Goal: Information Seeking & Learning: Learn about a topic

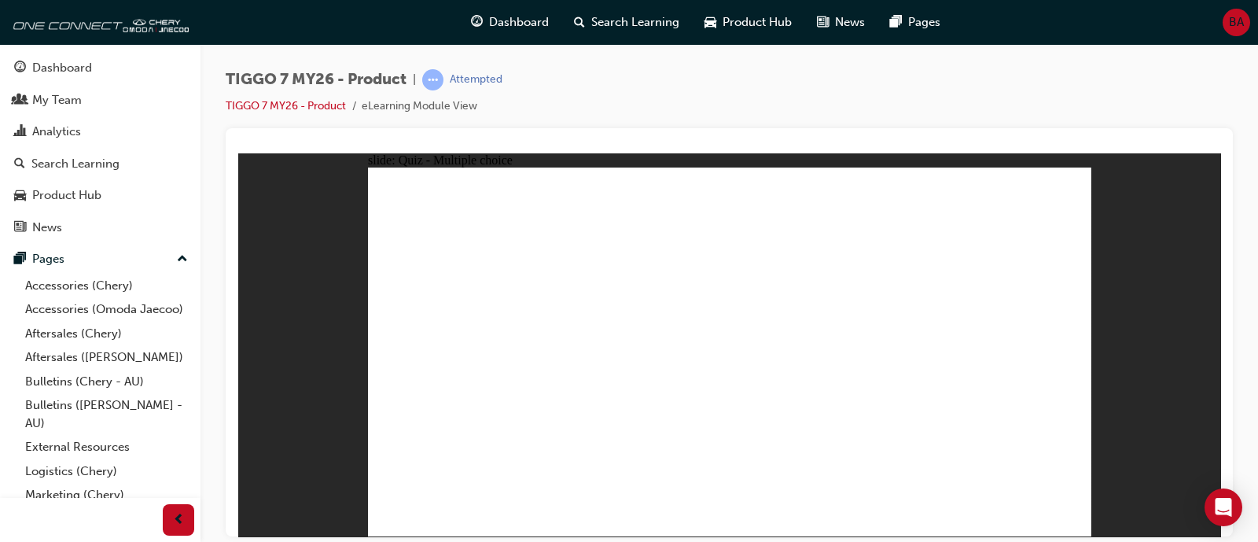
radio input "true"
drag, startPoint x: 758, startPoint y: 204, endPoint x: 764, endPoint y: 383, distance: 178.6
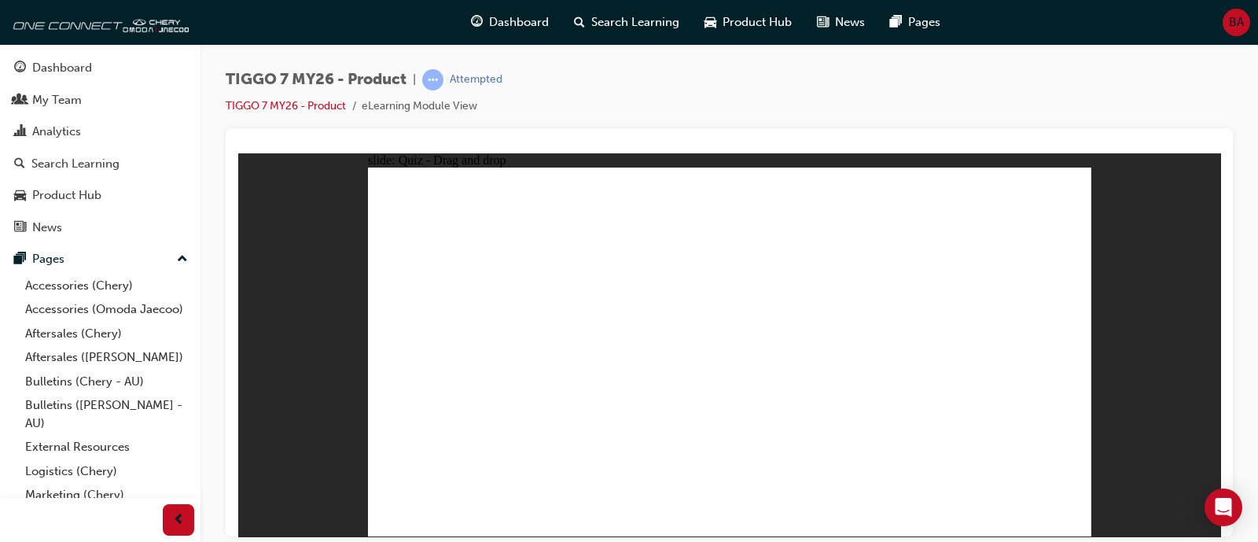
drag, startPoint x: 764, startPoint y: 237, endPoint x: 751, endPoint y: 399, distance: 162.5
drag, startPoint x: 906, startPoint y: 256, endPoint x: 812, endPoint y: 452, distance: 217.0
drag, startPoint x: 897, startPoint y: 238, endPoint x: 880, endPoint y: 432, distance: 194.2
drag, startPoint x: 974, startPoint y: 282, endPoint x: 931, endPoint y: 334, distance: 68.2
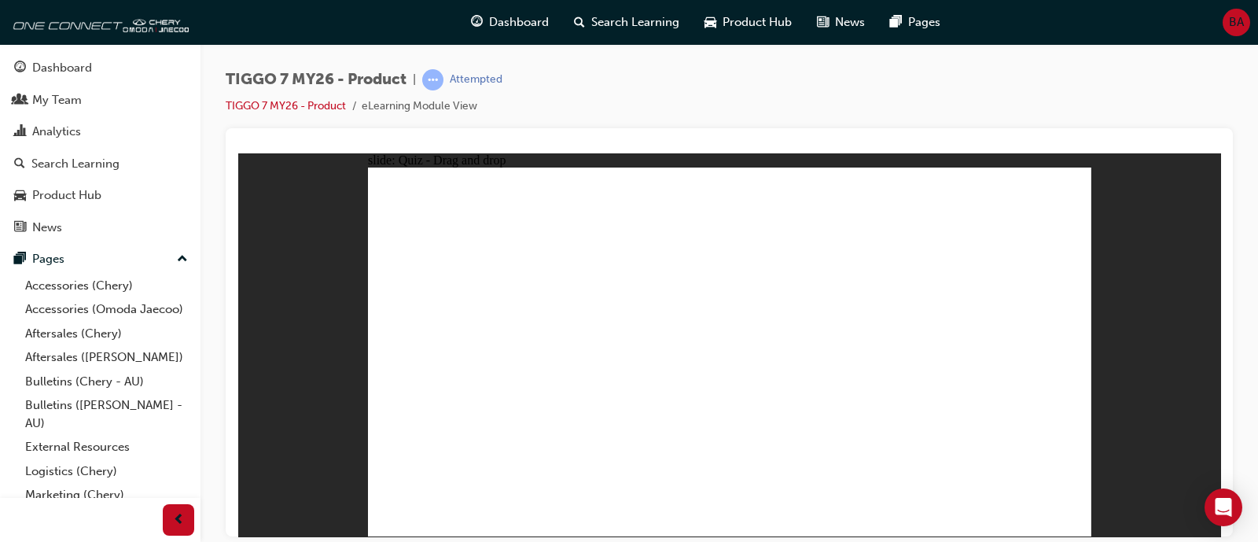
drag, startPoint x: 1002, startPoint y: 208, endPoint x: 869, endPoint y: 378, distance: 216.3
drag, startPoint x: 971, startPoint y: 228, endPoint x: 877, endPoint y: 382, distance: 180.7
drag, startPoint x: 890, startPoint y: 210, endPoint x: 865, endPoint y: 392, distance: 184.2
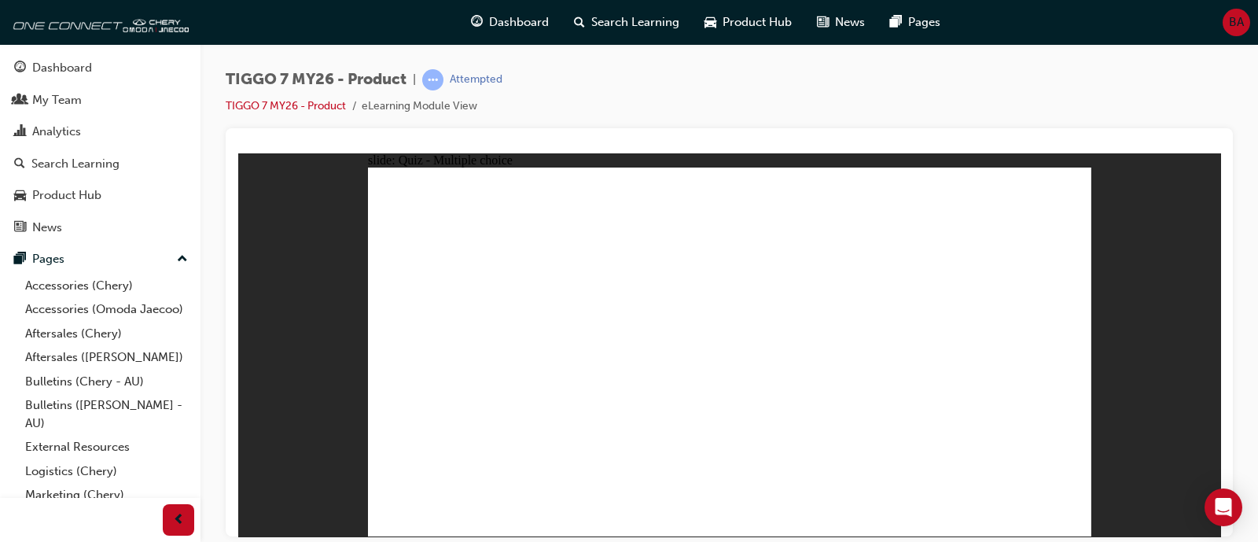
radio input "true"
drag, startPoint x: 936, startPoint y: 277, endPoint x: 991, endPoint y: 363, distance: 102.5
drag, startPoint x: 798, startPoint y: 289, endPoint x: 458, endPoint y: 383, distance: 353.1
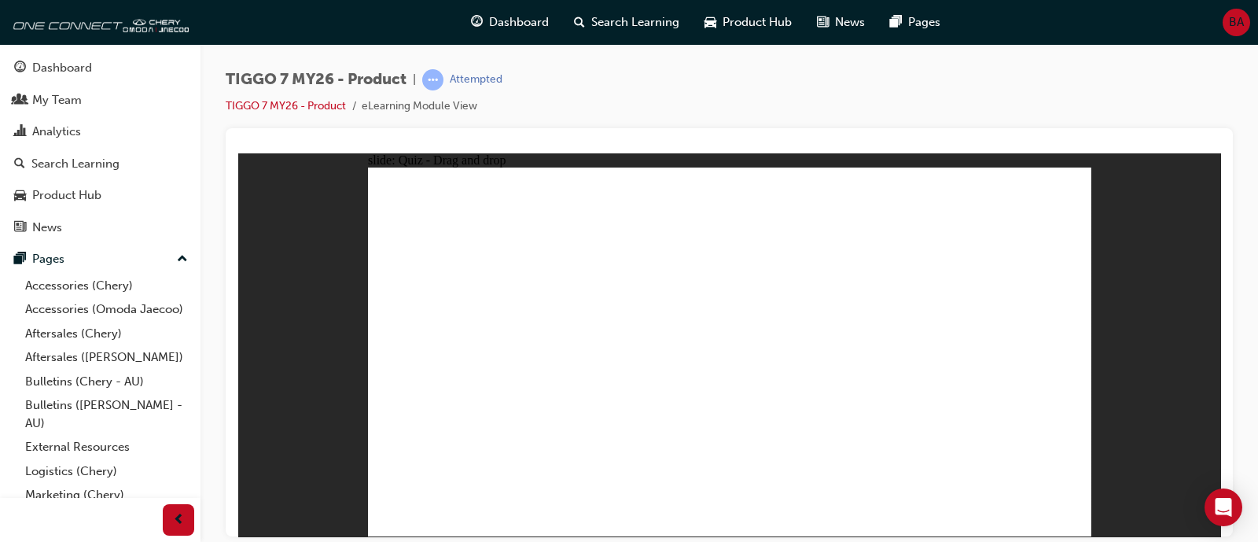
drag, startPoint x: 700, startPoint y: 215, endPoint x: 854, endPoint y: 381, distance: 226.4
drag, startPoint x: 991, startPoint y: 219, endPoint x: 716, endPoint y: 379, distance: 317.5
drag, startPoint x: 835, startPoint y: 173, endPoint x: 591, endPoint y: 349, distance: 300.7
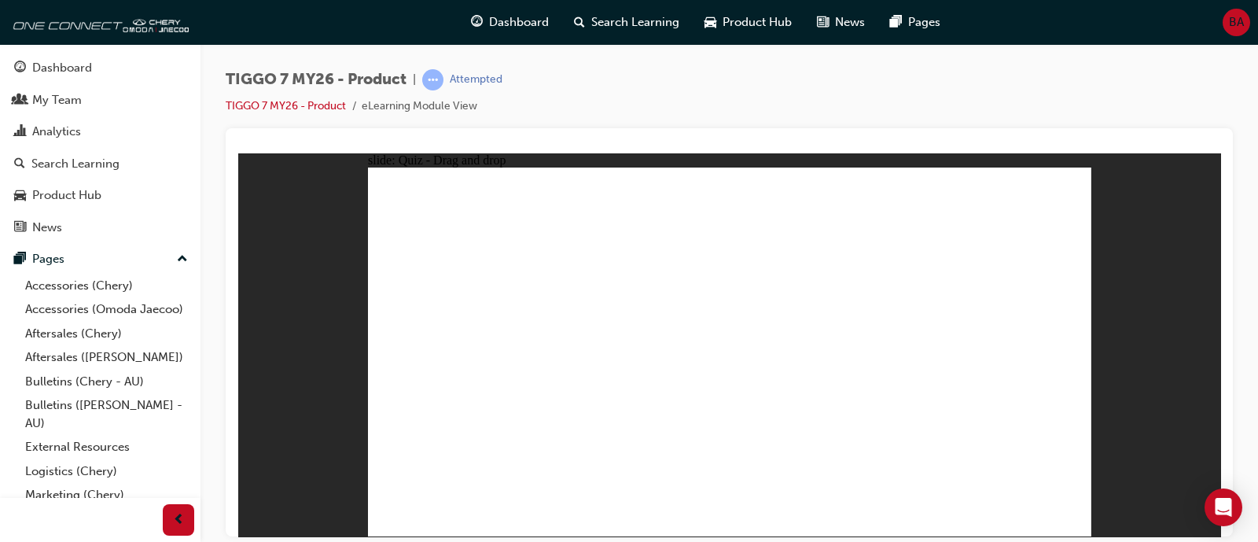
radio input "true"
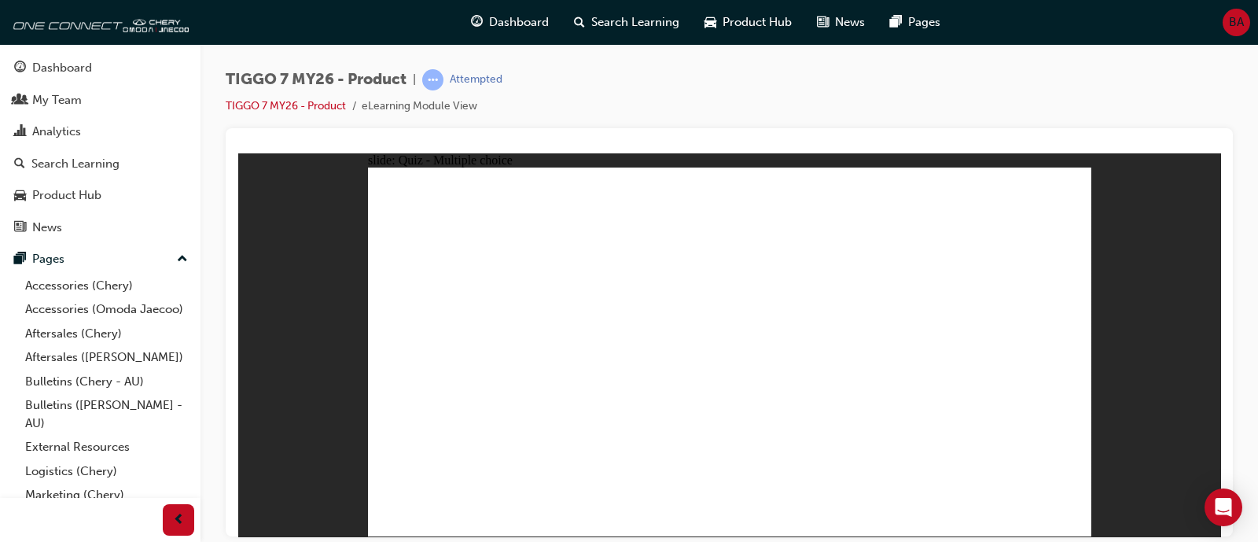
radio input "true"
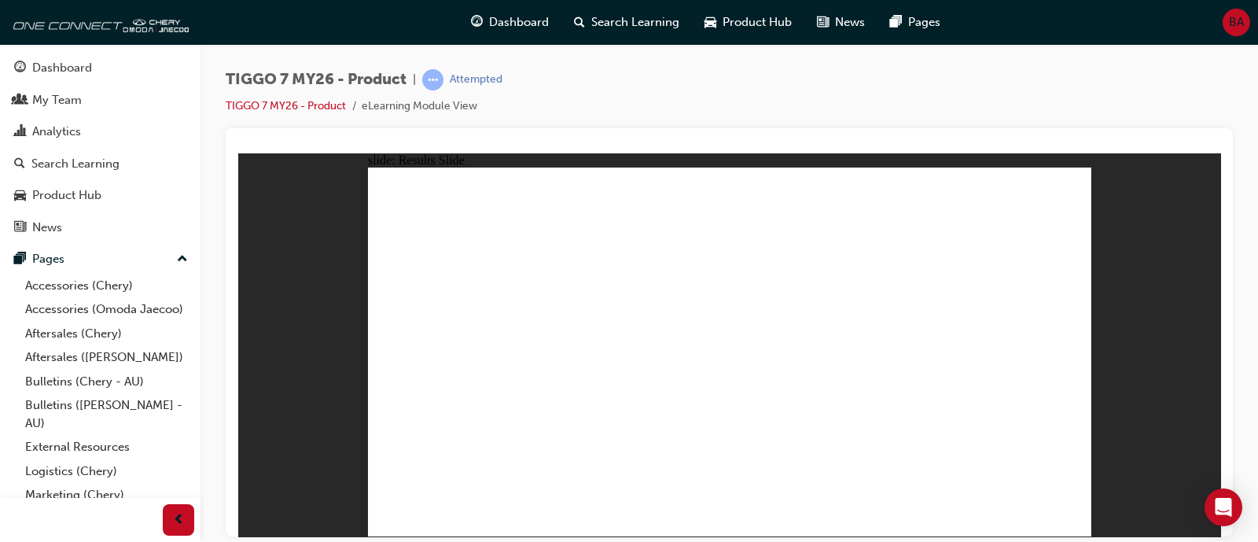
drag, startPoint x: 759, startPoint y: 209, endPoint x: 927, endPoint y: 378, distance: 238.5
drag, startPoint x: 930, startPoint y: 280, endPoint x: 766, endPoint y: 197, distance: 184.3
drag, startPoint x: 1017, startPoint y: 198, endPoint x: 743, endPoint y: 362, distance: 318.8
drag, startPoint x: 805, startPoint y: 291, endPoint x: 624, endPoint y: 381, distance: 201.8
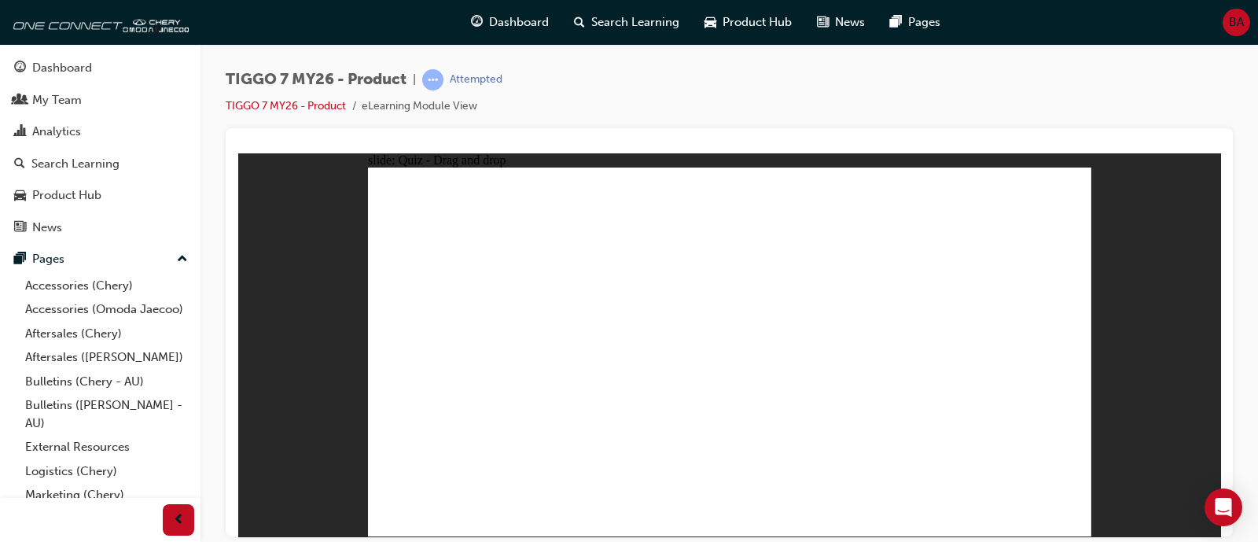
drag, startPoint x: 730, startPoint y: 375, endPoint x: 715, endPoint y: 370, distance: 16.7
drag, startPoint x: 749, startPoint y: 377, endPoint x: 451, endPoint y: 381, distance: 298.0
drag, startPoint x: 853, startPoint y: 229, endPoint x: 732, endPoint y: 267, distance: 127.1
drag, startPoint x: 440, startPoint y: 385, endPoint x: 707, endPoint y: 384, distance: 267.3
drag, startPoint x: 857, startPoint y: 220, endPoint x: 440, endPoint y: 381, distance: 447.3
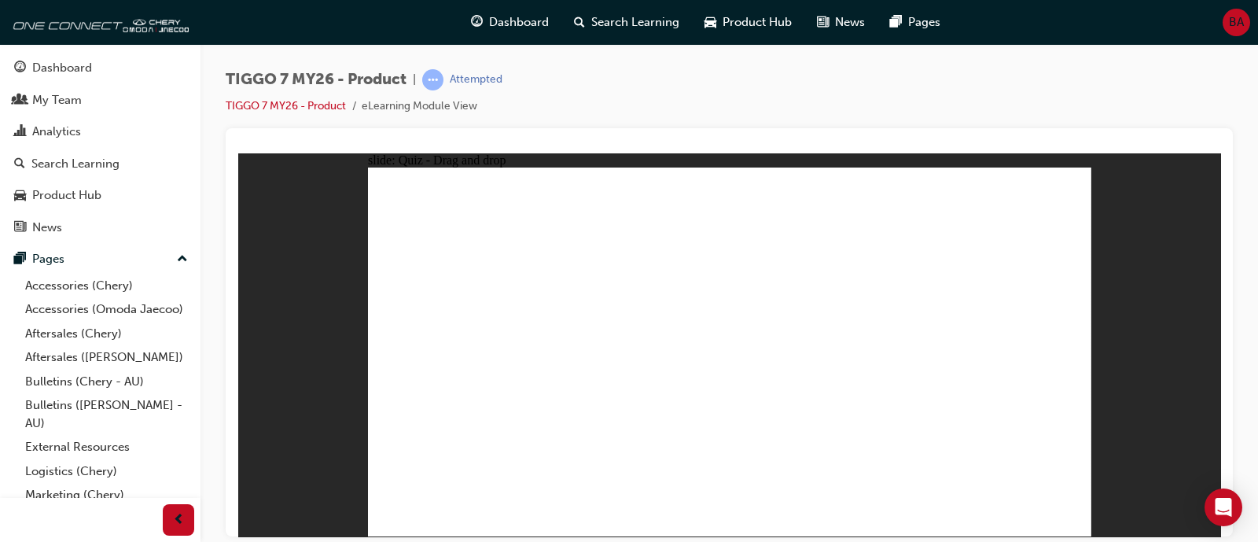
drag, startPoint x: 882, startPoint y: 286, endPoint x: 971, endPoint y: 370, distance: 121.8
drag, startPoint x: 989, startPoint y: 355, endPoint x: 998, endPoint y: 343, distance: 15.3
drag, startPoint x: 736, startPoint y: 252, endPoint x: 457, endPoint y: 394, distance: 313.0
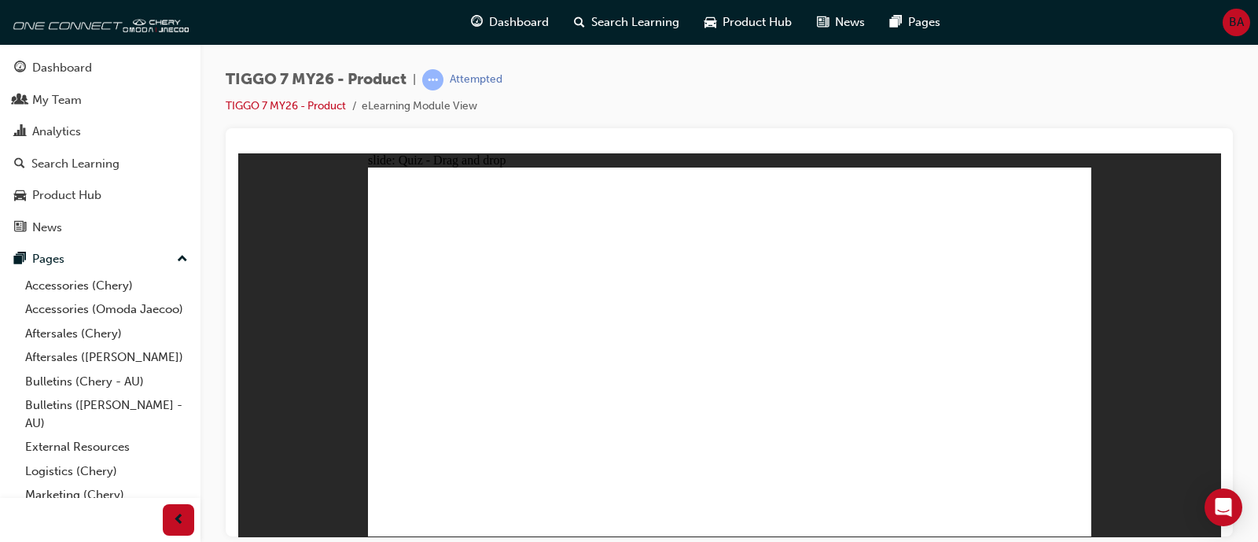
drag, startPoint x: 688, startPoint y: 290, endPoint x: 495, endPoint y: 442, distance: 245.2
drag, startPoint x: 1021, startPoint y: 252, endPoint x: 779, endPoint y: 415, distance: 291.6
drag, startPoint x: 869, startPoint y: 256, endPoint x: 810, endPoint y: 423, distance: 176.8
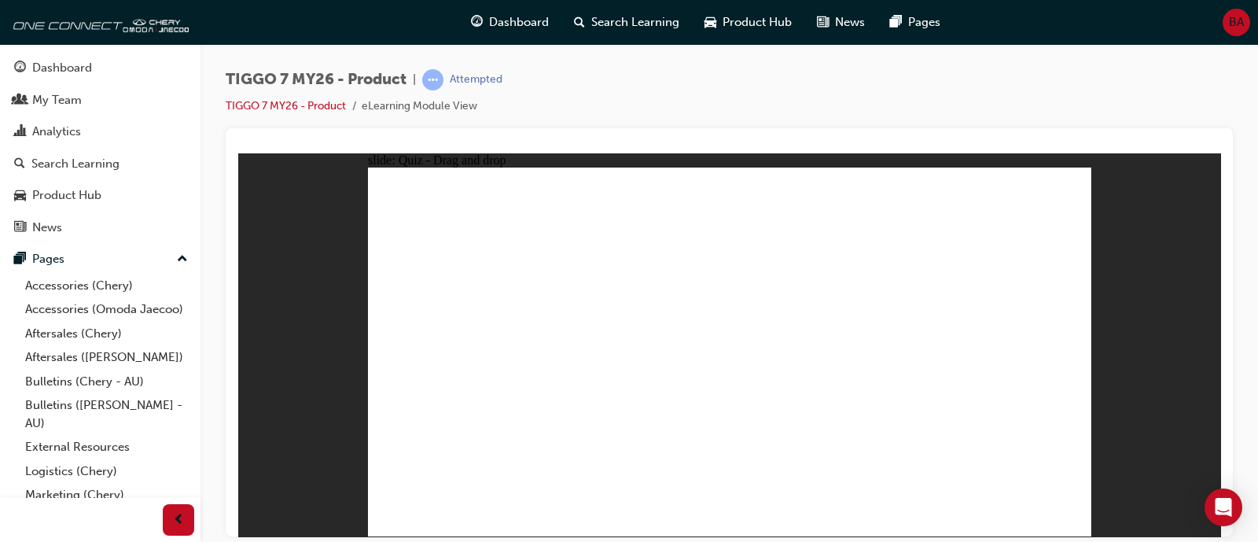
drag, startPoint x: 715, startPoint y: 197, endPoint x: 839, endPoint y: 433, distance: 266.6
drag, startPoint x: 809, startPoint y: 204, endPoint x: 874, endPoint y: 411, distance: 216.6
drag, startPoint x: 802, startPoint y: 393, endPoint x: 595, endPoint y: 417, distance: 208.1
drag, startPoint x: 697, startPoint y: 408, endPoint x: 571, endPoint y: 410, distance: 126.6
drag, startPoint x: 726, startPoint y: 234, endPoint x: 807, endPoint y: 413, distance: 196.7
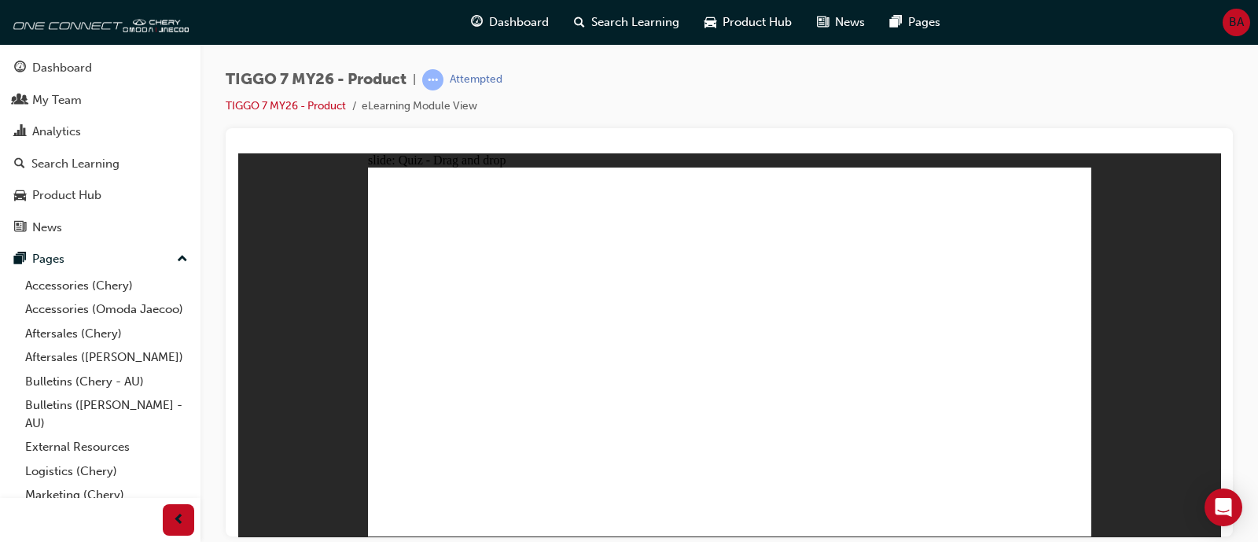
drag, startPoint x: 934, startPoint y: 267, endPoint x: 633, endPoint y: 412, distance: 334.5
drag, startPoint x: 1023, startPoint y: 237, endPoint x: 647, endPoint y: 420, distance: 417.8
drag, startPoint x: 879, startPoint y: 233, endPoint x: 881, endPoint y: 421, distance: 187.9
drag, startPoint x: 952, startPoint y: 240, endPoint x: 921, endPoint y: 409, distance: 172.0
drag, startPoint x: 1025, startPoint y: 202, endPoint x: 559, endPoint y: 421, distance: 514.3
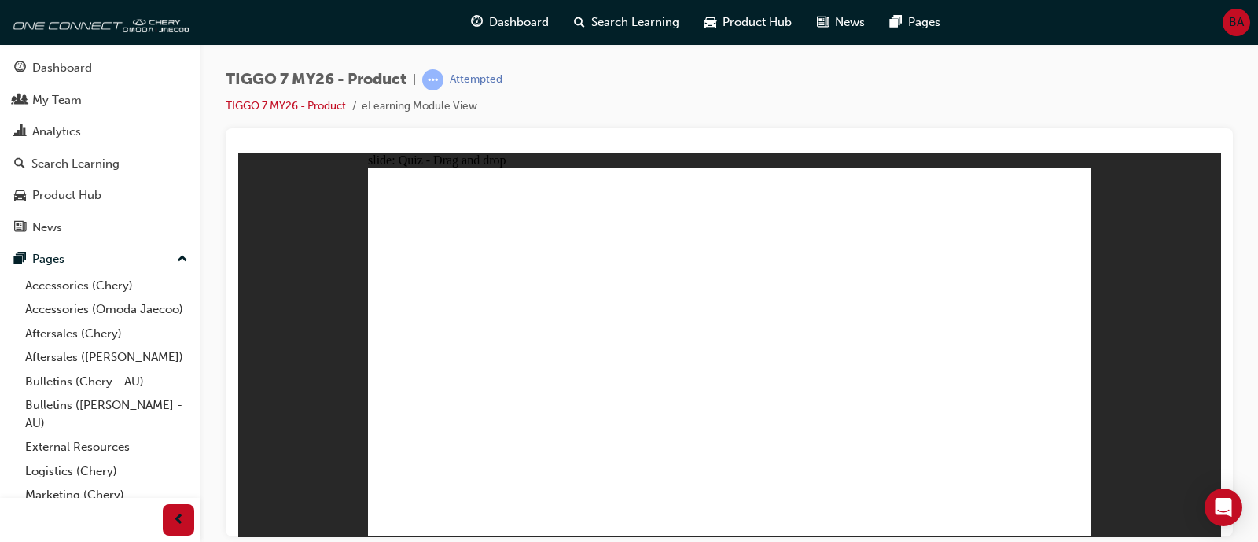
drag, startPoint x: 802, startPoint y: 216, endPoint x: 782, endPoint y: 237, distance: 28.9
drag, startPoint x: 755, startPoint y: 261, endPoint x: 600, endPoint y: 405, distance: 211.4
drag, startPoint x: 786, startPoint y: 276, endPoint x: 771, endPoint y: 291, distance: 21.7
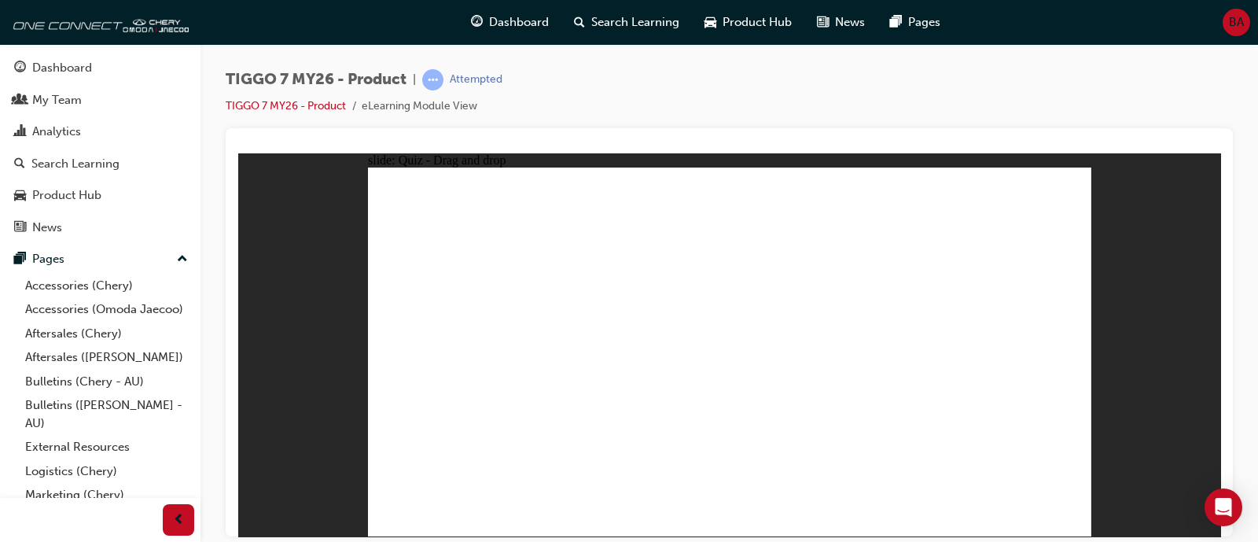
drag, startPoint x: 800, startPoint y: 257, endPoint x: 633, endPoint y: 401, distance: 220.2
drag, startPoint x: 886, startPoint y: 203, endPoint x: 645, endPoint y: 402, distance: 312.8
drag, startPoint x: 948, startPoint y: 221, endPoint x: 602, endPoint y: 436, distance: 407.6
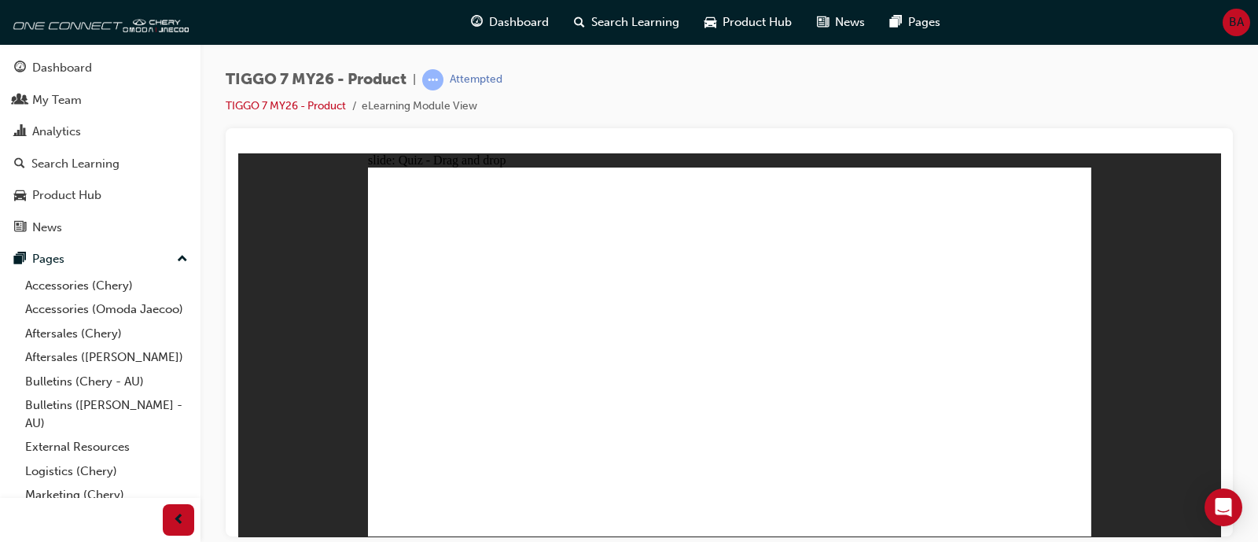
drag, startPoint x: 730, startPoint y: 231, endPoint x: 730, endPoint y: 245, distance: 13.4
drag, startPoint x: 845, startPoint y: 245, endPoint x: 826, endPoint y: 364, distance: 120.2
drag, startPoint x: 1017, startPoint y: 230, endPoint x: 818, endPoint y: 385, distance: 252.8
drag, startPoint x: 786, startPoint y: 244, endPoint x: 675, endPoint y: 393, distance: 186.0
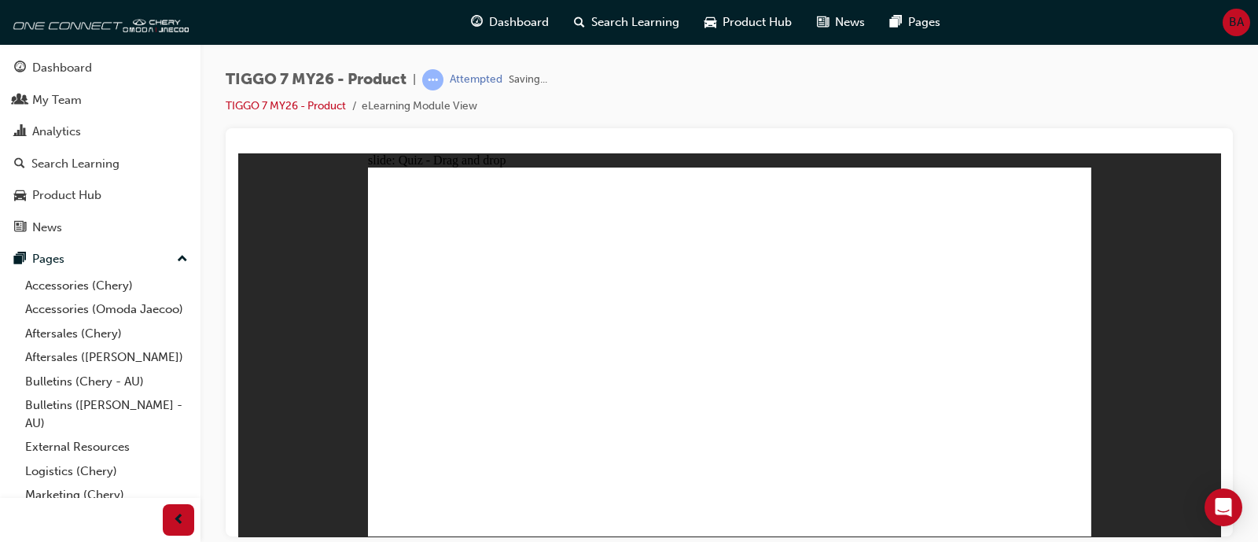
radio input "true"
drag, startPoint x: 738, startPoint y: 248, endPoint x: 742, endPoint y: 391, distance: 143.2
drag, startPoint x: 853, startPoint y: 243, endPoint x: 835, endPoint y: 331, distance: 89.9
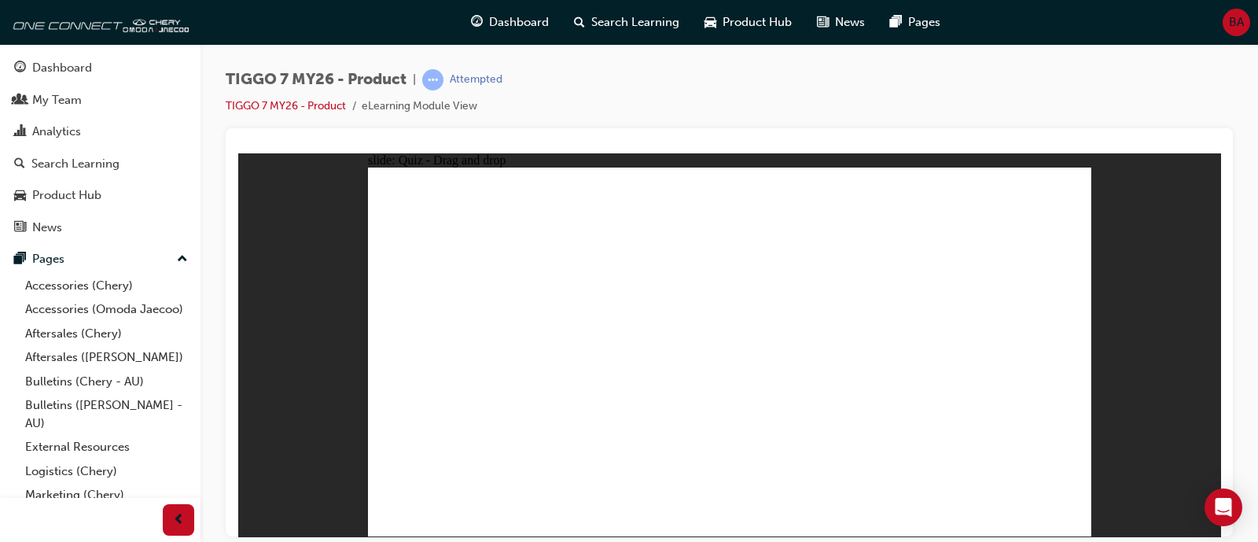
drag, startPoint x: 852, startPoint y: 265, endPoint x: 838, endPoint y: 359, distance: 94.5
drag, startPoint x: 859, startPoint y: 228, endPoint x: 857, endPoint y: 208, distance: 19.7
drag, startPoint x: 857, startPoint y: 208, endPoint x: 857, endPoint y: 403, distance: 194.2
drag, startPoint x: 743, startPoint y: 208, endPoint x: 793, endPoint y: 375, distance: 174.9
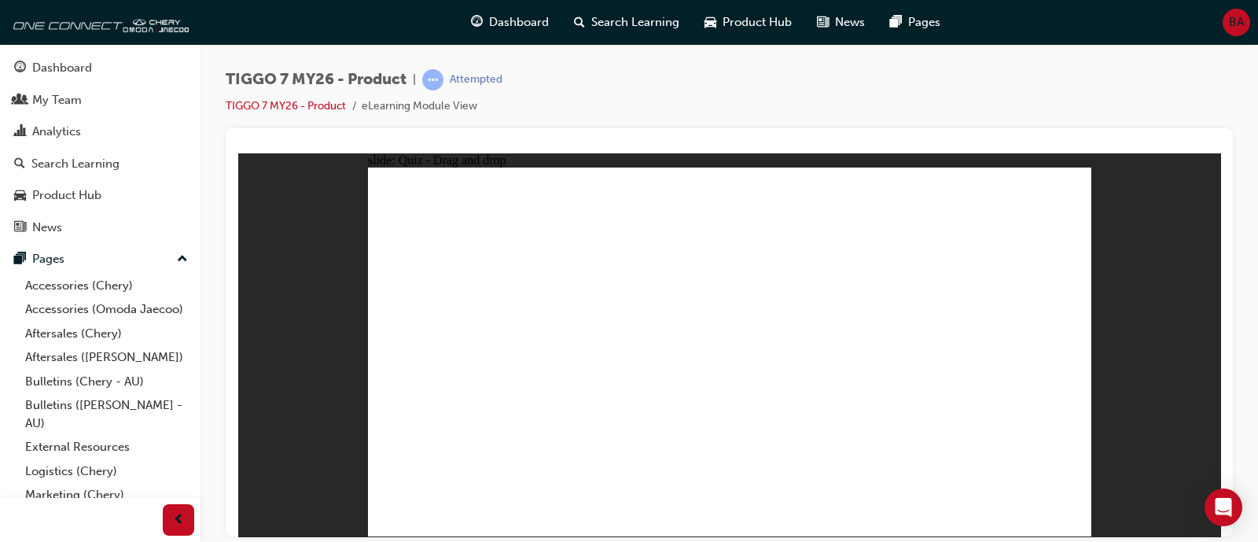
drag, startPoint x: 970, startPoint y: 281, endPoint x: 936, endPoint y: 308, distance: 43.6
drag, startPoint x: 955, startPoint y: 234, endPoint x: 844, endPoint y: 448, distance: 240.9
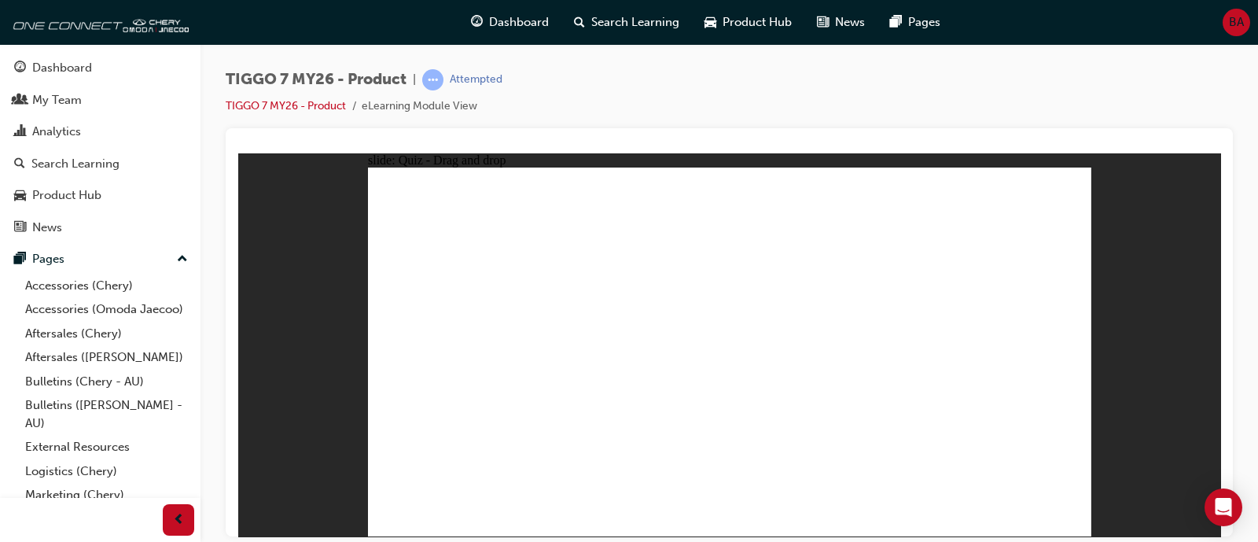
drag
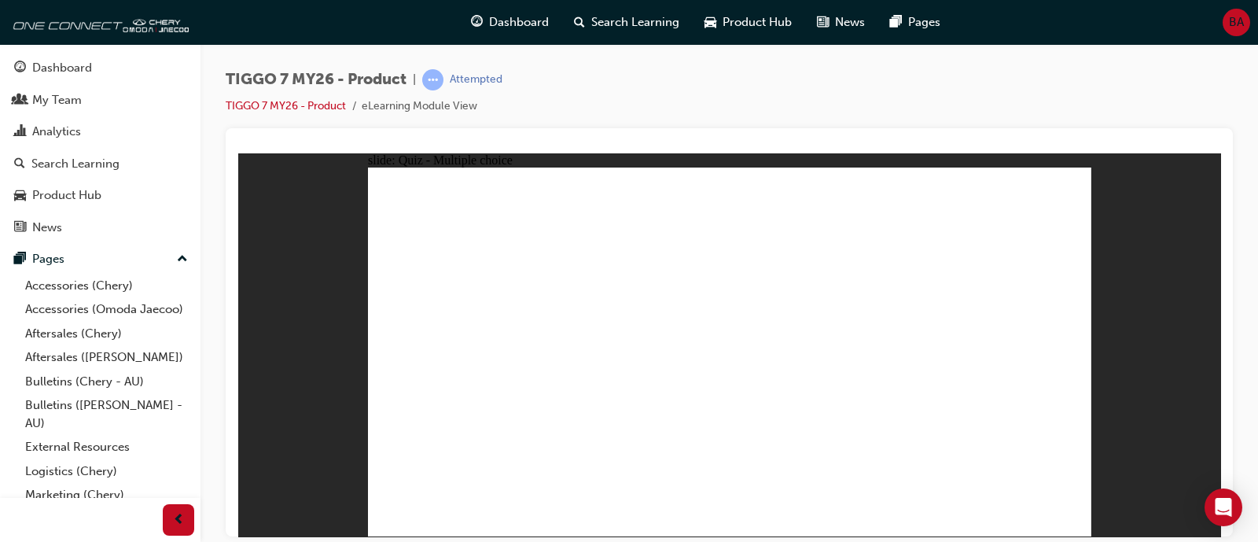
radio input "true"
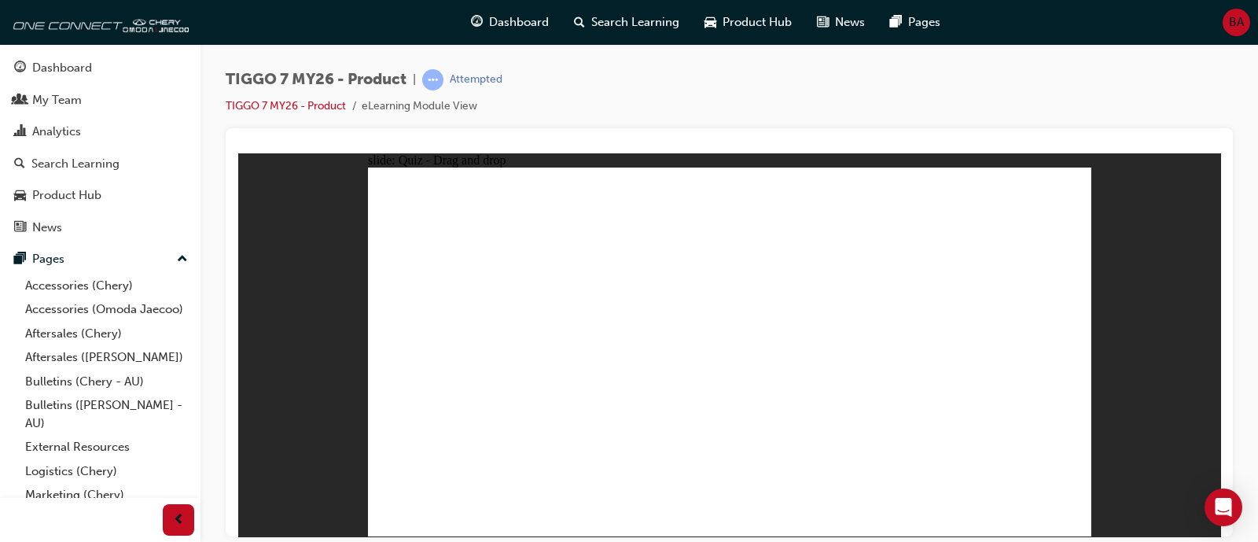
drag, startPoint x: 815, startPoint y: 291, endPoint x: 757, endPoint y: 381, distance: 107.1
drag, startPoint x: 1033, startPoint y: 204, endPoint x: 486, endPoint y: 369, distance: 571.6
drag, startPoint x: 712, startPoint y: 208, endPoint x: 885, endPoint y: 365, distance: 233.3
drag, startPoint x: 888, startPoint y: 199, endPoint x: 642, endPoint y: 362, distance: 295.1
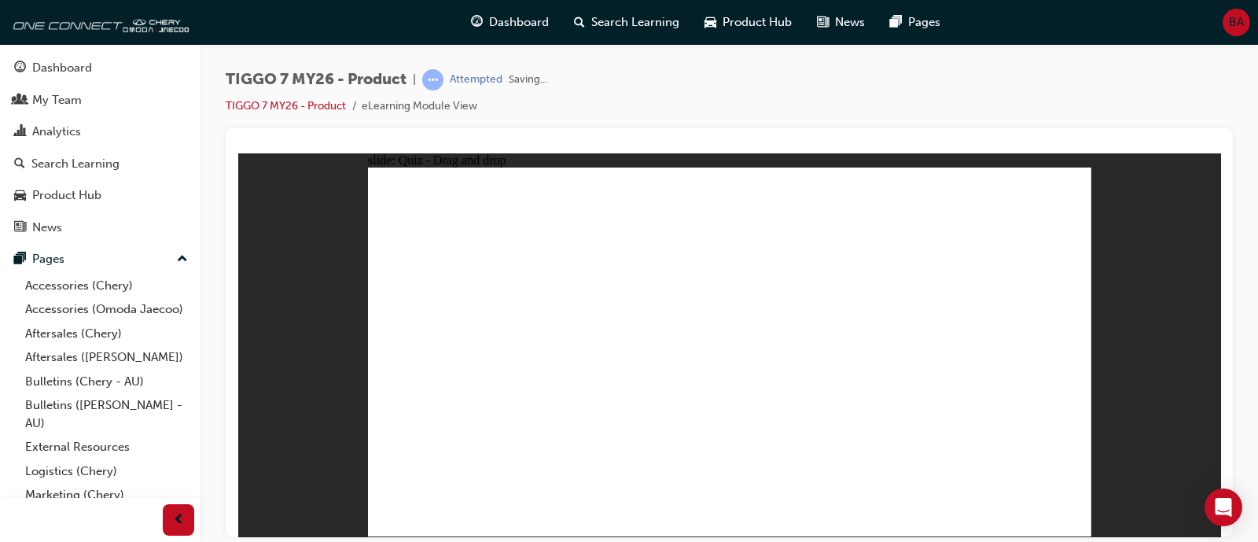
radio input "true"
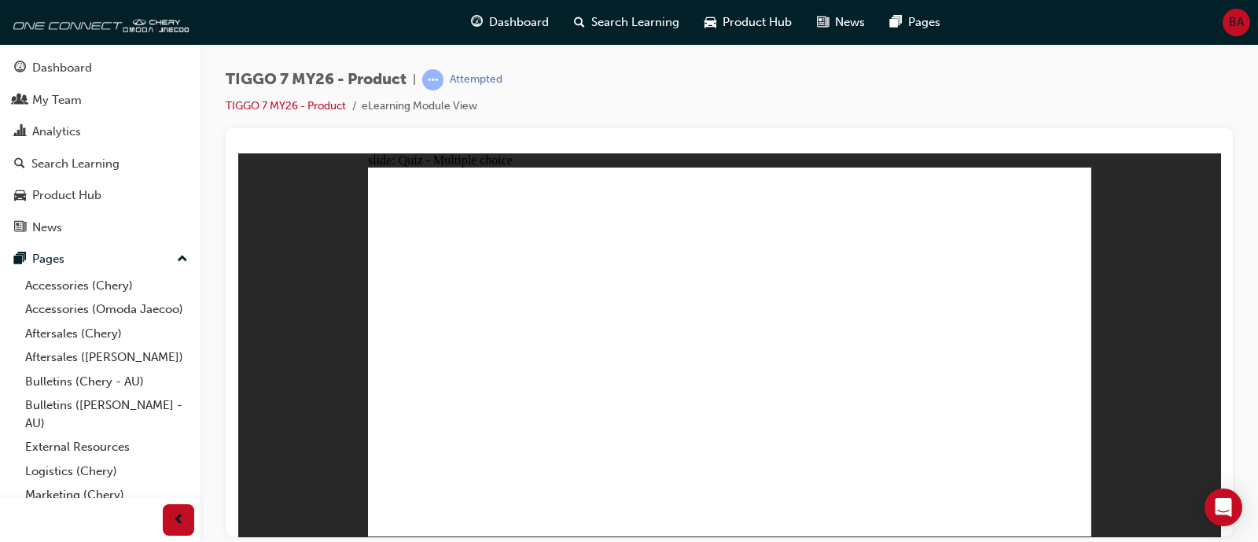
radio input "true"
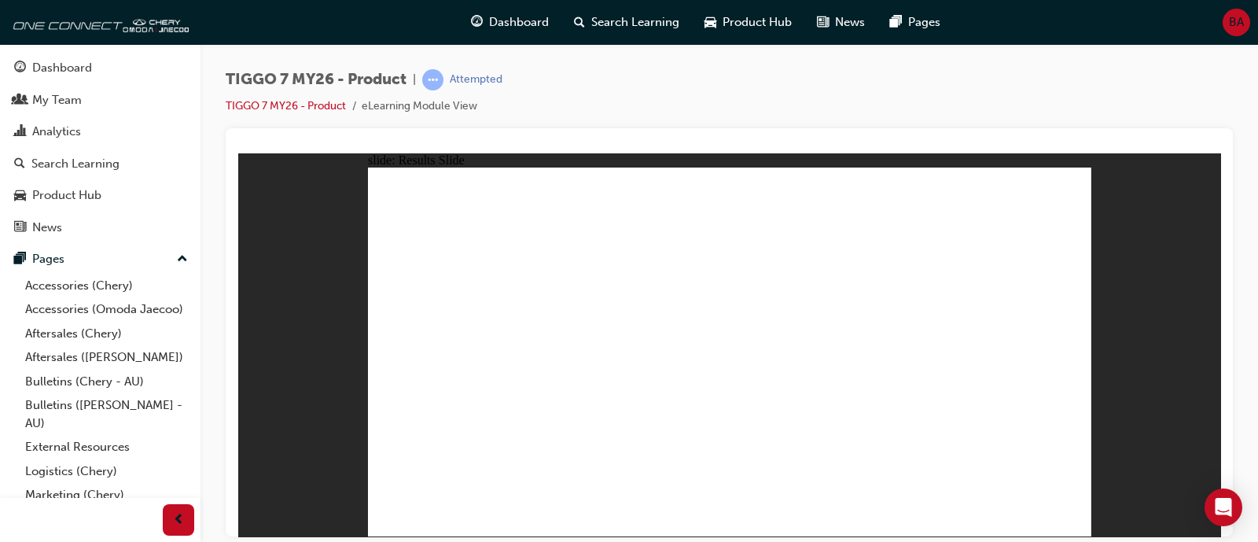
drag, startPoint x: 862, startPoint y: 212, endPoint x: 881, endPoint y: 388, distance: 177.9
drag, startPoint x: 789, startPoint y: 293, endPoint x: 833, endPoint y: 285, distance: 44.7
drag, startPoint x: 992, startPoint y: 212, endPoint x: 745, endPoint y: 388, distance: 303.5
drag, startPoint x: 712, startPoint y: 212, endPoint x: 741, endPoint y: 223, distance: 31.8
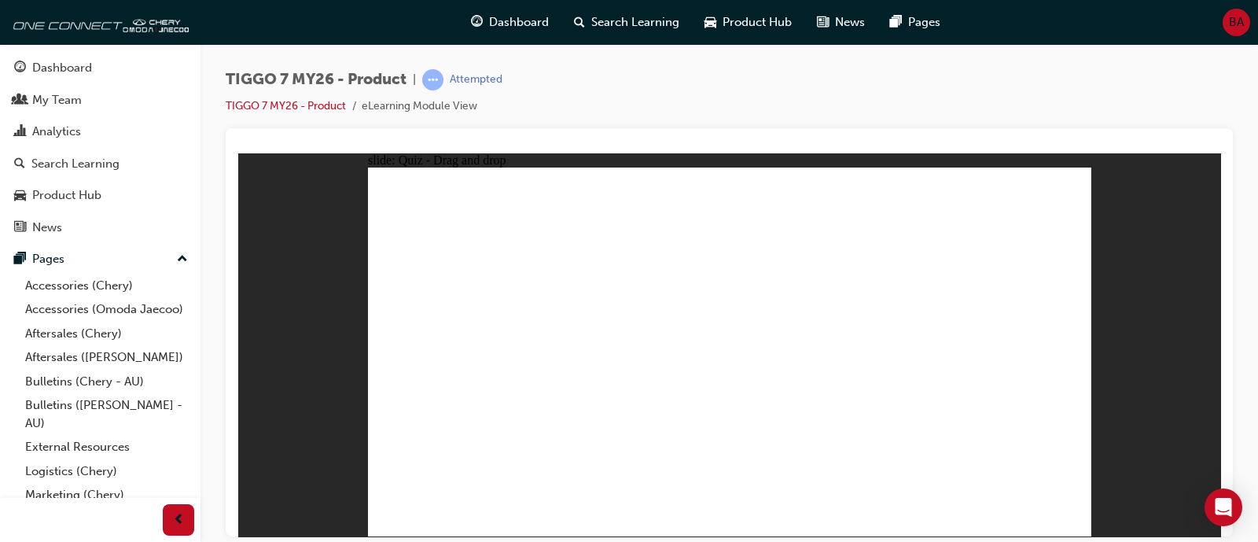
drag, startPoint x: 764, startPoint y: 268, endPoint x: 565, endPoint y: 355, distance: 216.5
drag, startPoint x: 681, startPoint y: 210, endPoint x: 691, endPoint y: 216, distance: 12.0
drag, startPoint x: 716, startPoint y: 219, endPoint x: 453, endPoint y: 375, distance: 306.4
drag, startPoint x: 898, startPoint y: 278, endPoint x: 964, endPoint y: 377, distance: 119.7
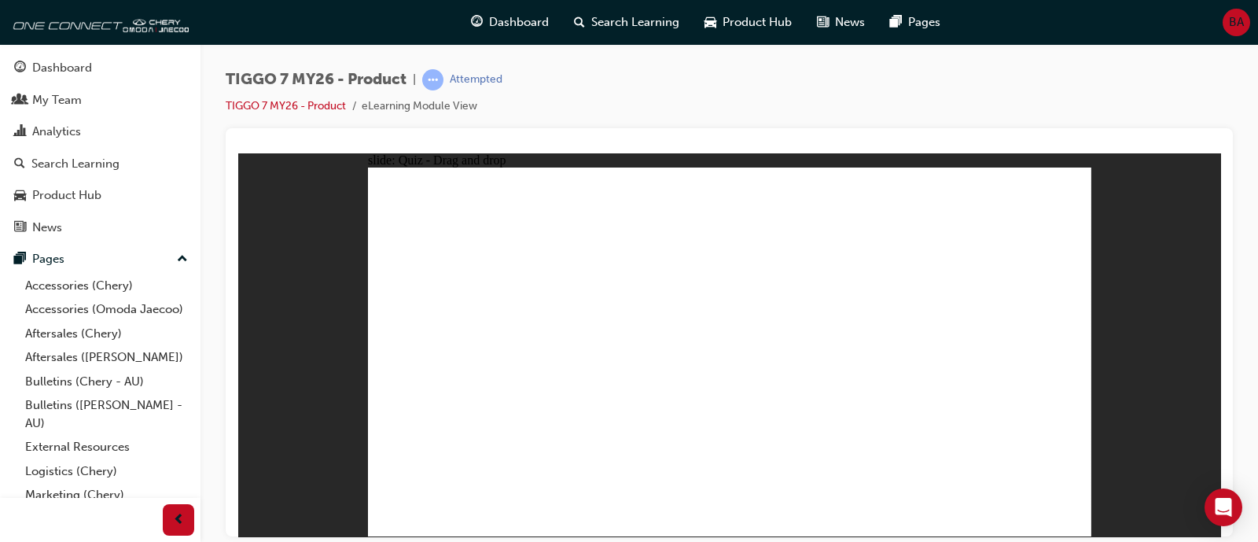
drag, startPoint x: 683, startPoint y: 415, endPoint x: 692, endPoint y: 415, distance: 9.4
drag, startPoint x: 695, startPoint y: 415, endPoint x: 711, endPoint y: 413, distance: 15.9
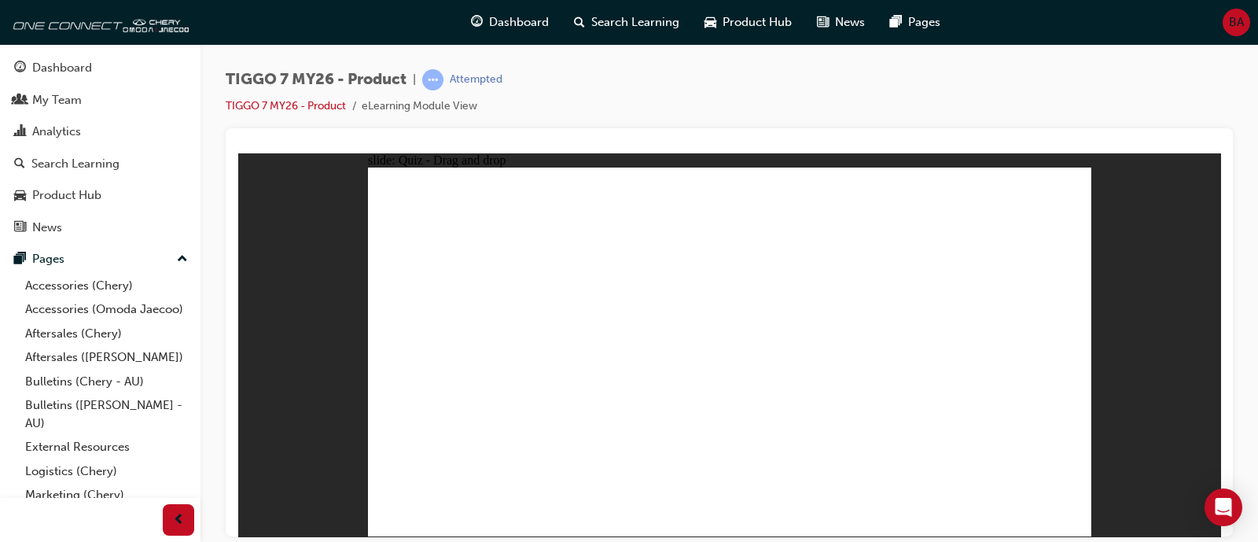
drag, startPoint x: 759, startPoint y: 256, endPoint x: 645, endPoint y: 356, distance: 152.1
drag, startPoint x: 902, startPoint y: 237, endPoint x: 464, endPoint y: 388, distance: 463.3
drag, startPoint x: 991, startPoint y: 256, endPoint x: 775, endPoint y: 421, distance: 271.5
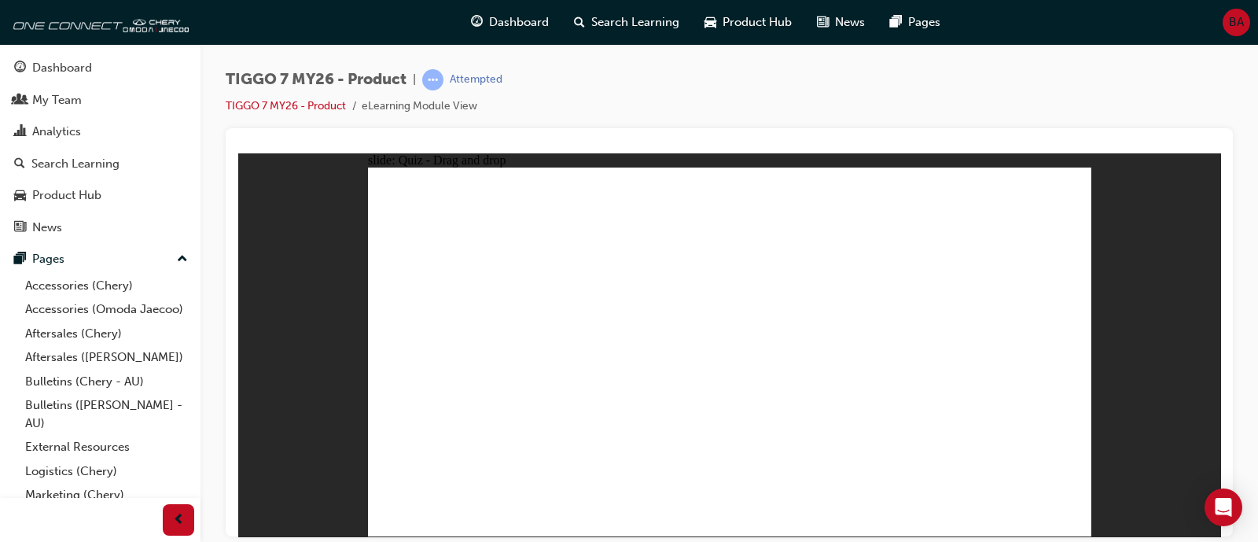
drag, startPoint x: 737, startPoint y: 244, endPoint x: 764, endPoint y: 423, distance: 181.4
drag, startPoint x: 789, startPoint y: 279, endPoint x: 788, endPoint y: 287, distance: 7.9
drag, startPoint x: 461, startPoint y: 344, endPoint x: 581, endPoint y: 345, distance: 120.3
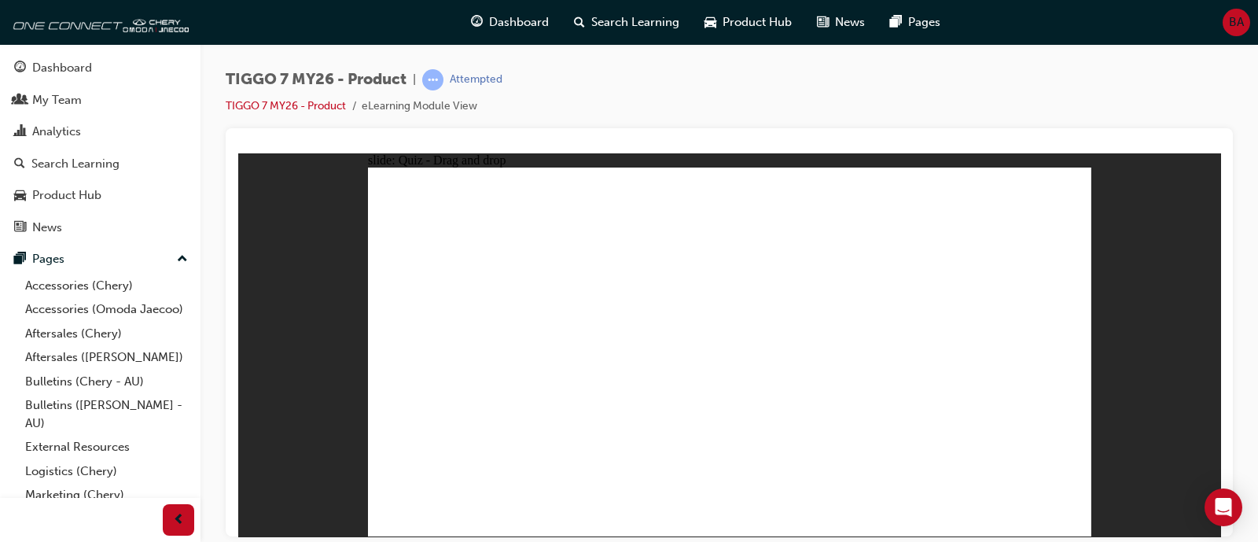
drag, startPoint x: 712, startPoint y: 394, endPoint x: 477, endPoint y: 401, distance: 235.2
drag, startPoint x: 784, startPoint y: 262, endPoint x: 519, endPoint y: 436, distance: 316.9
drag, startPoint x: 877, startPoint y: 258, endPoint x: 786, endPoint y: 362, distance: 137.7
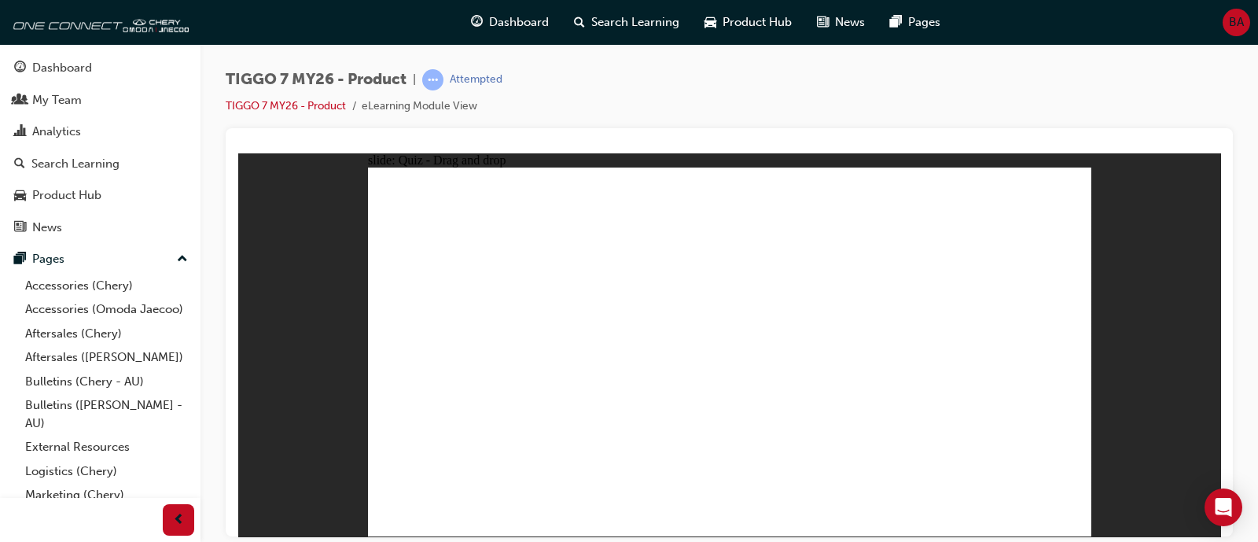
drag, startPoint x: 928, startPoint y: 271, endPoint x: 749, endPoint y: 333, distance: 188.7
drag, startPoint x: 867, startPoint y: 230, endPoint x: 797, endPoint y: 389, distance: 173.3
drag, startPoint x: 786, startPoint y: 237, endPoint x: 841, endPoint y: 397, distance: 169.1
drag, startPoint x: 1050, startPoint y: 237, endPoint x: 948, endPoint y: 362, distance: 162.1
drag, startPoint x: 989, startPoint y: 281, endPoint x: 921, endPoint y: 382, distance: 122.3
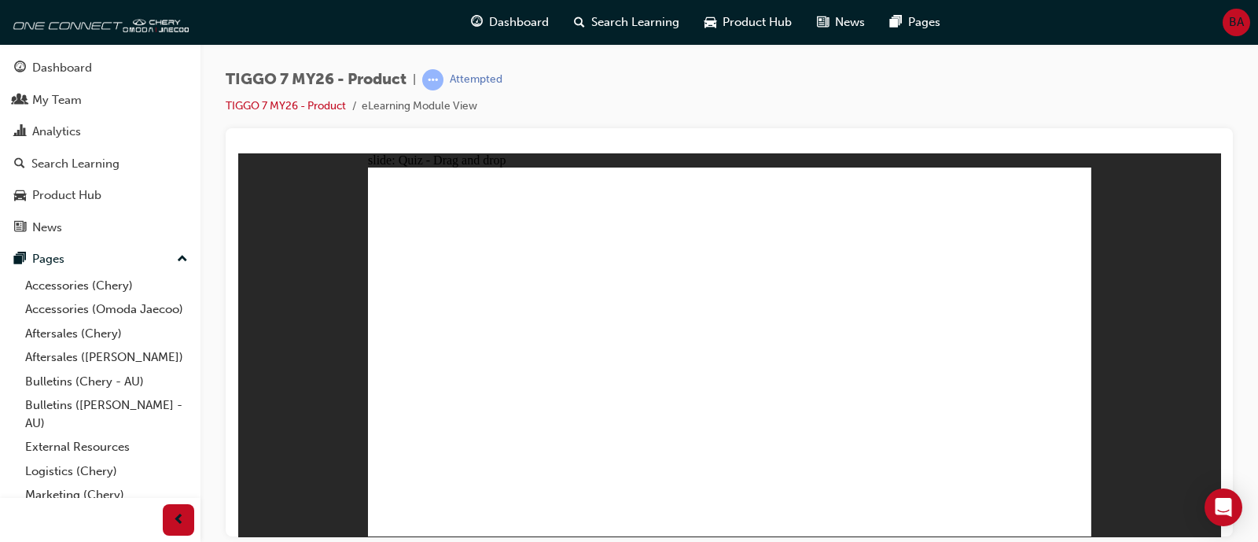
drag, startPoint x: 779, startPoint y: 203, endPoint x: 749, endPoint y: 413, distance: 212.1
drag, startPoint x: 716, startPoint y: 208, endPoint x: 830, endPoint y: 421, distance: 241.4
drag, startPoint x: 891, startPoint y: 203, endPoint x: 650, endPoint y: 383, distance: 300.5
drag, startPoint x: 951, startPoint y: 236, endPoint x: 826, endPoint y: 415, distance: 219.0
drag, startPoint x: 960, startPoint y: 206, endPoint x: 831, endPoint y: 421, distance: 250.4
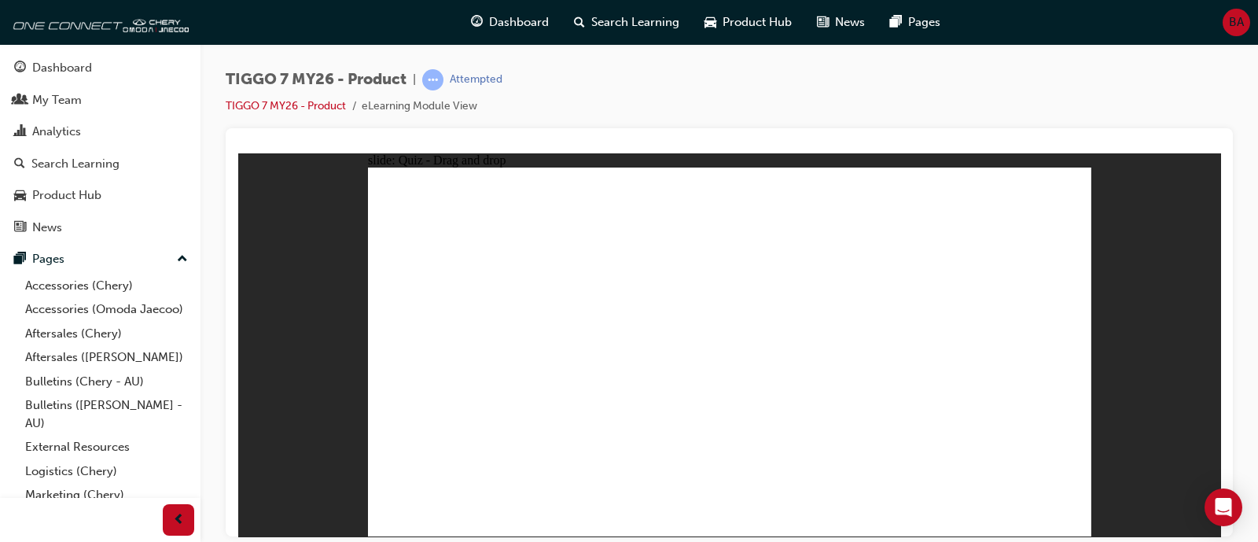
drag, startPoint x: 1029, startPoint y: 198, endPoint x: 554, endPoint y: 434, distance: 529.6
drag, startPoint x: 758, startPoint y: 225, endPoint x: 558, endPoint y: 377, distance: 250.8
drag, startPoint x: 904, startPoint y: 231, endPoint x: 671, endPoint y: 366, distance: 269.5
drag, startPoint x: 1071, startPoint y: 211, endPoint x: 878, endPoint y: 326, distance: 225.3
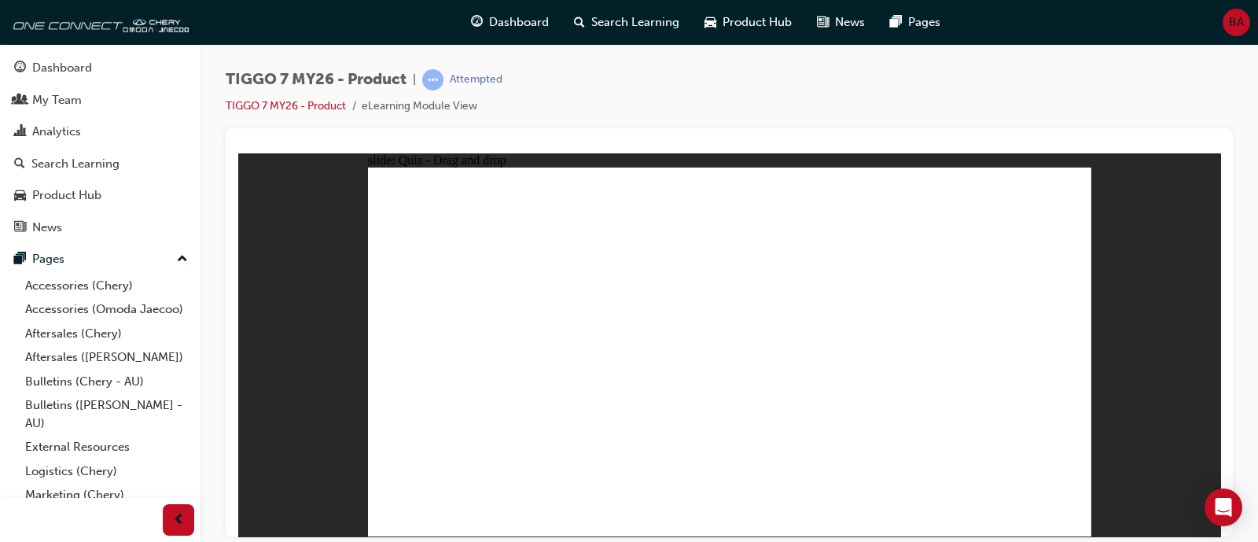
radio input "true"
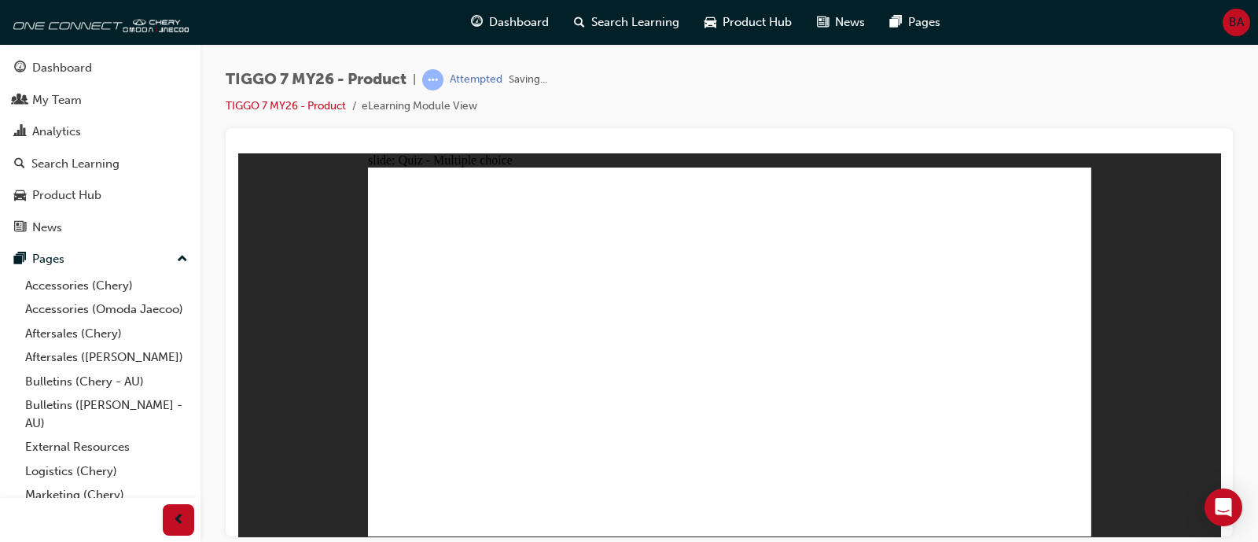
drag, startPoint x: 719, startPoint y: 396, endPoint x: 719, endPoint y: 405, distance: 8.7
drag, startPoint x: 845, startPoint y: 228, endPoint x: 817, endPoint y: 393, distance: 167.5
drag, startPoint x: 856, startPoint y: 226, endPoint x: 841, endPoint y: 298, distance: 73.7
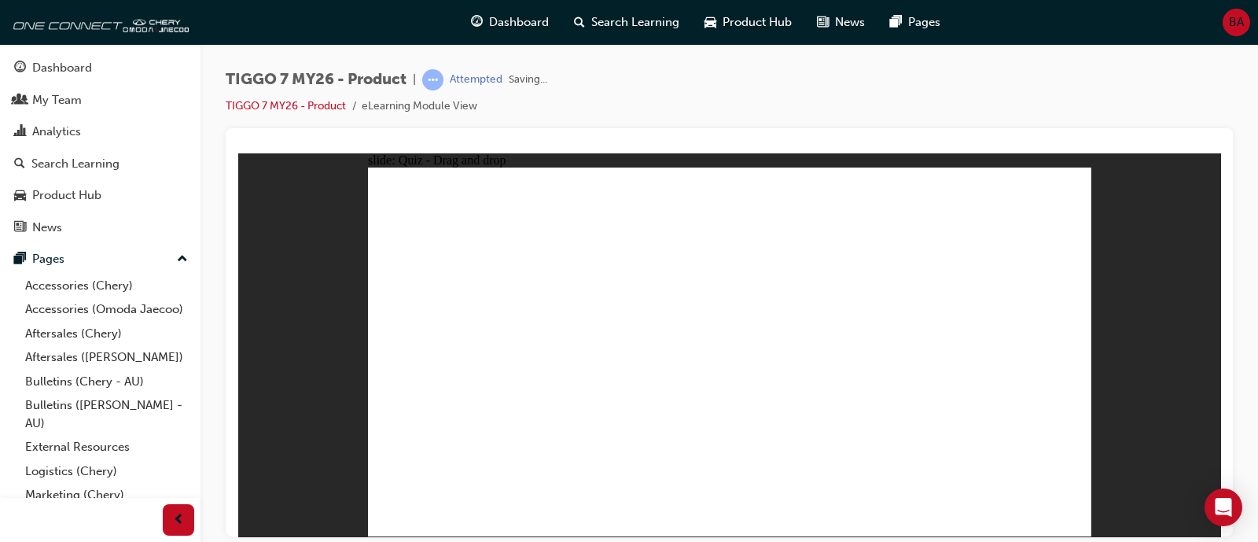
radio input "true"
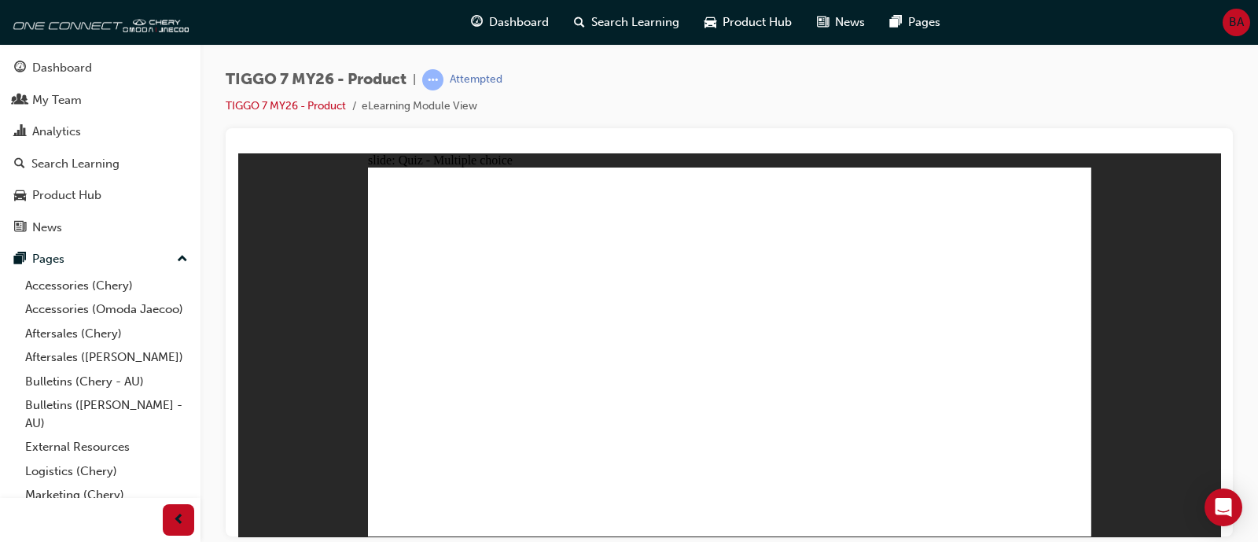
drag, startPoint x: 743, startPoint y: 370, endPoint x: 585, endPoint y: 354, distance: 158.9
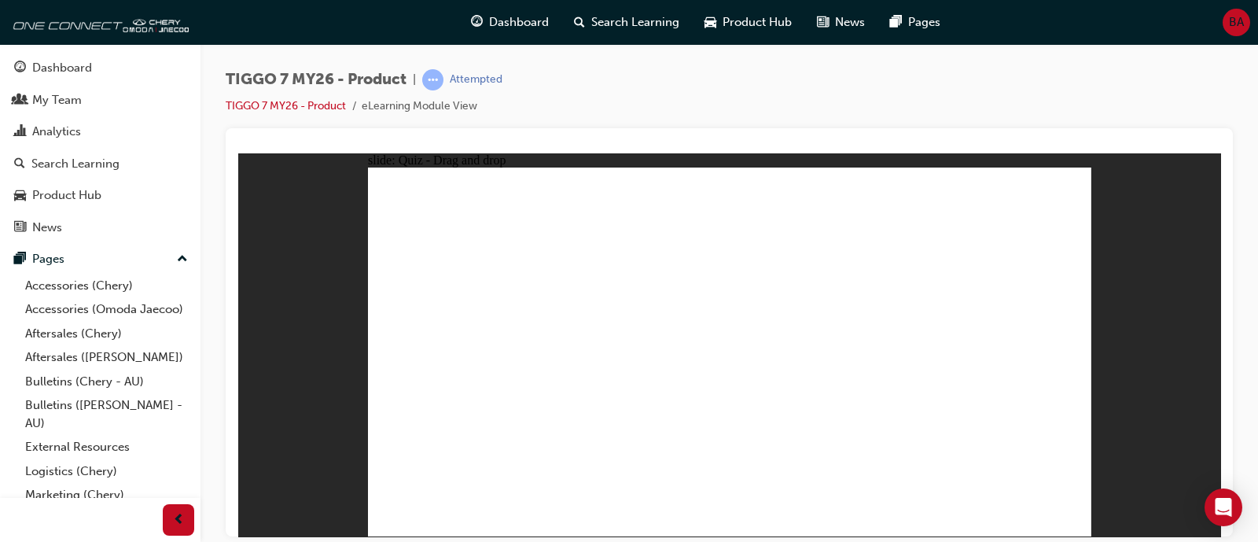
radio input "true"
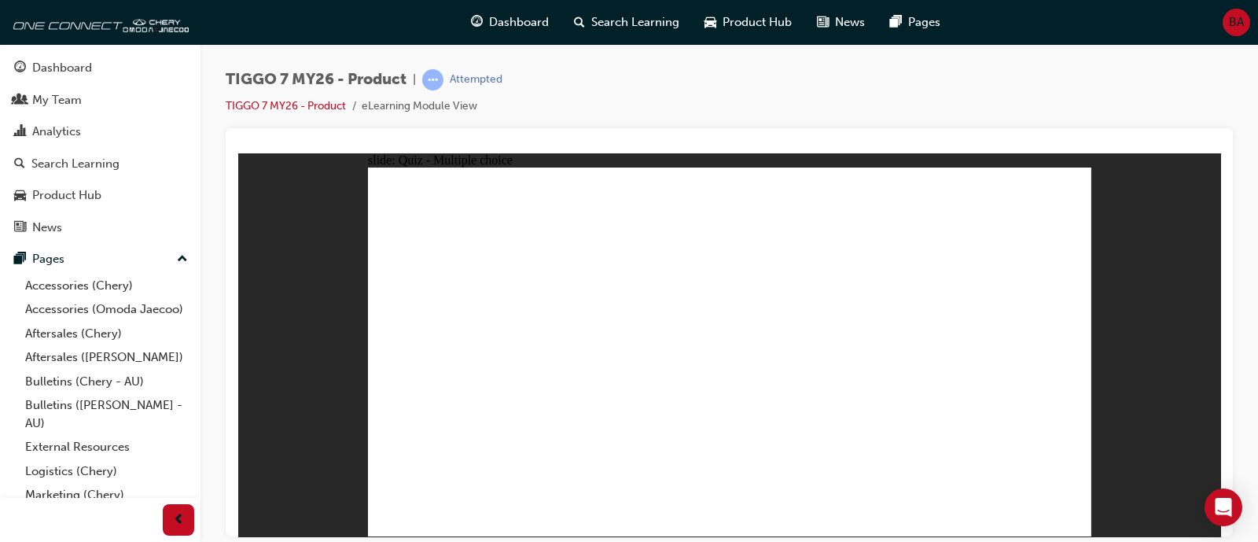
drag, startPoint x: 635, startPoint y: 386, endPoint x: 629, endPoint y: 396, distance: 11.6
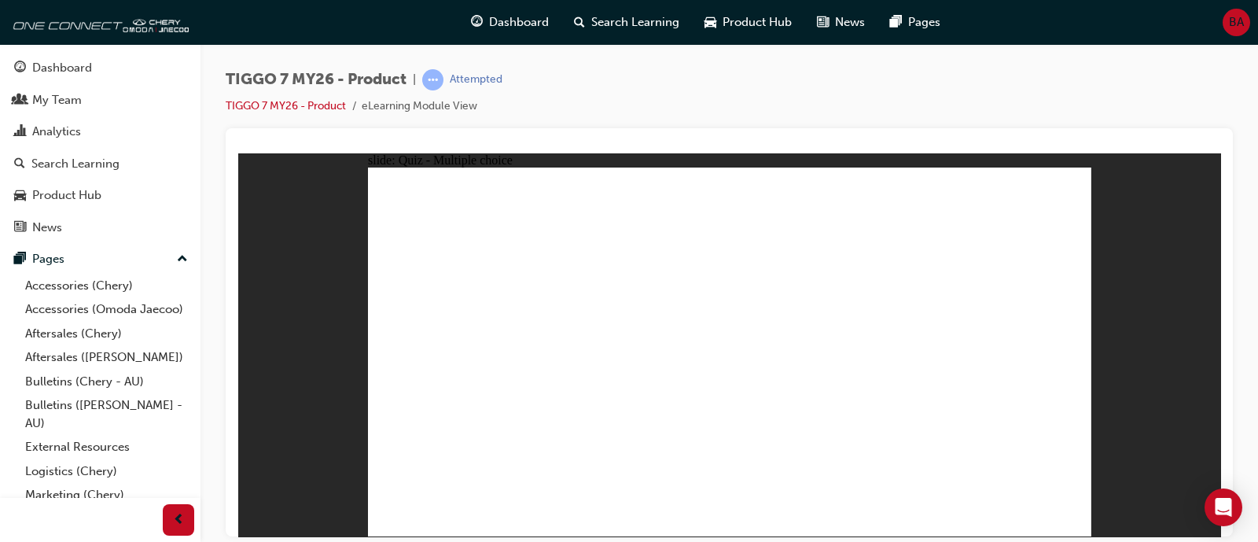
radio input "true"
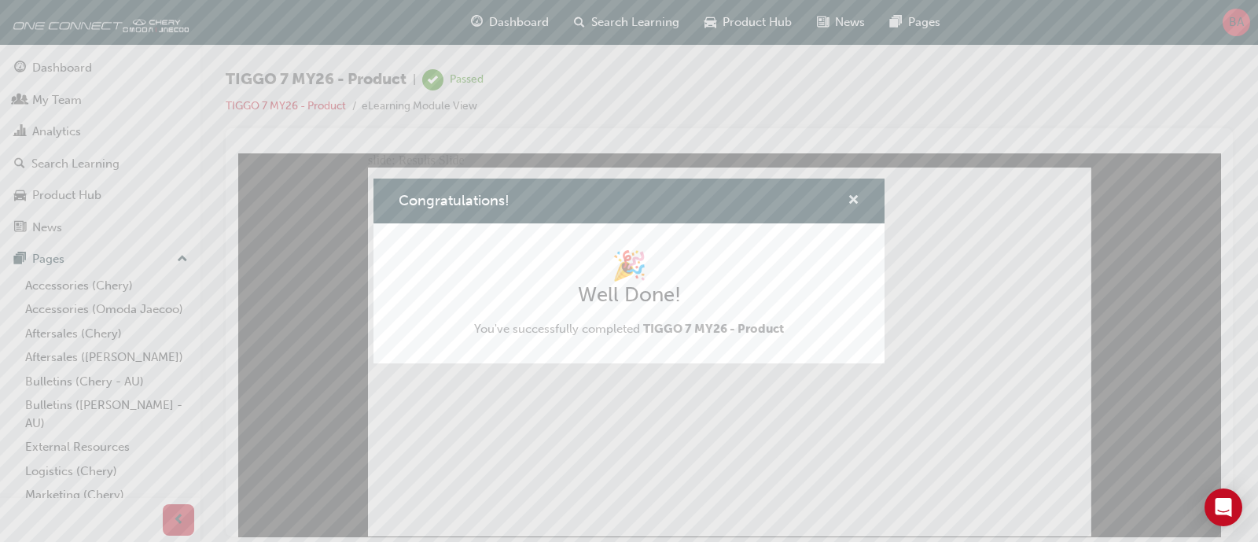
click at [856, 206] on span "cross-icon" at bounding box center [854, 201] width 12 height 14
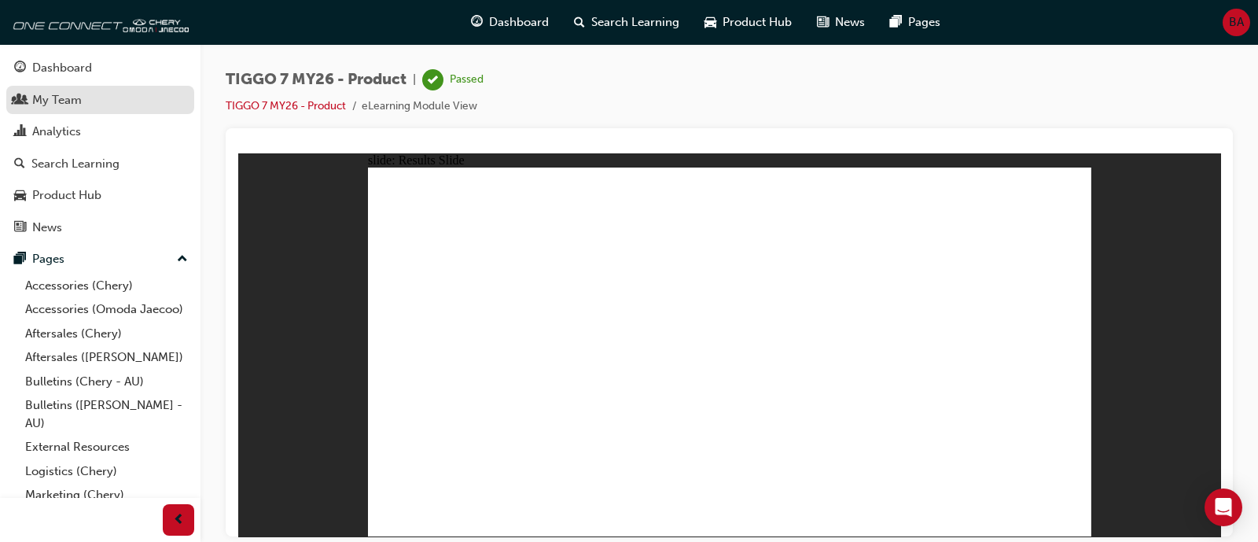
click at [120, 105] on div "My Team" at bounding box center [100, 100] width 172 height 20
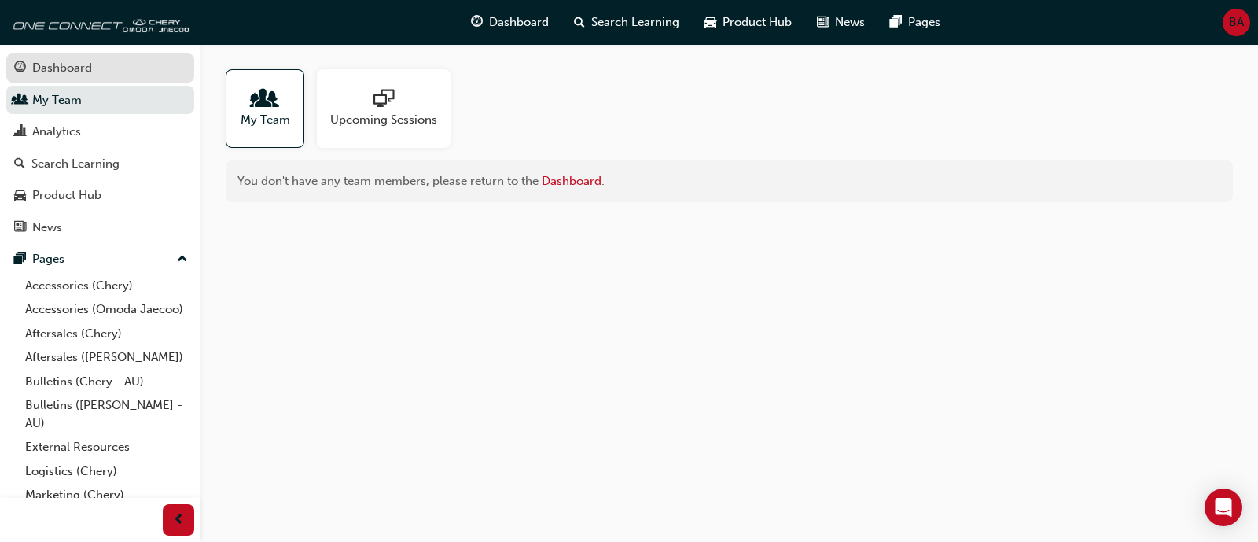
click at [105, 69] on div "Dashboard" at bounding box center [100, 68] width 172 height 20
